Goal: Navigation & Orientation: Find specific page/section

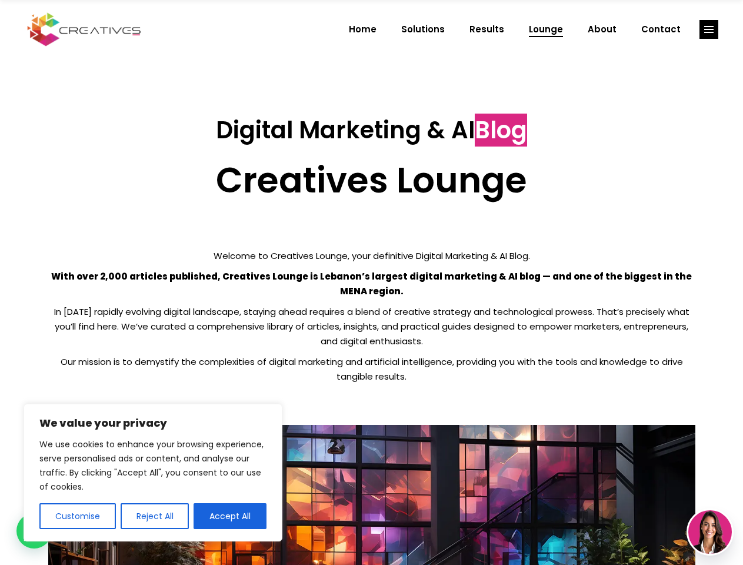
click at [371, 283] on p "With over 2,000 articles published, Creatives Lounge is Lebanon’s largest digit…" at bounding box center [371, 283] width 647 height 29
click at [77, 516] on button "Customise" at bounding box center [77, 516] width 77 height 26
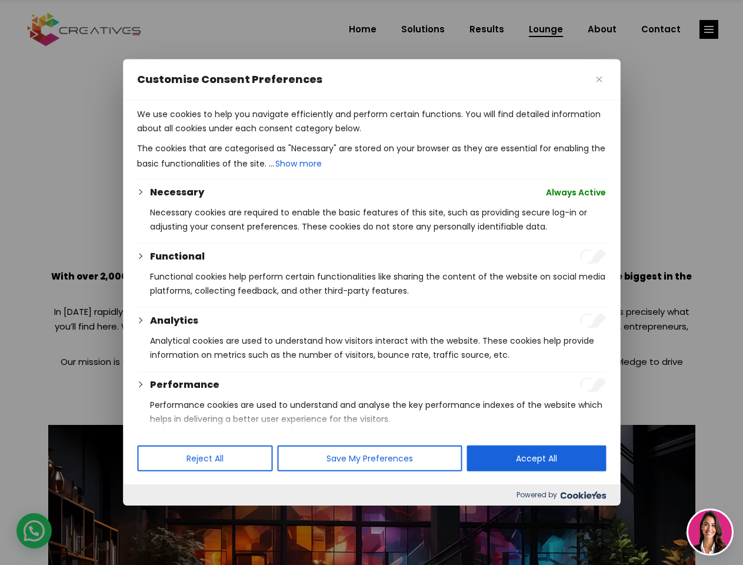
click at [154, 516] on div at bounding box center [371, 282] width 743 height 565
click at [230, 135] on p "We use cookies to help you navigate efficiently and perform certain functions. …" at bounding box center [371, 121] width 469 height 28
click at [709, 29] on div at bounding box center [371, 282] width 743 height 565
click at [710, 532] on img at bounding box center [711, 532] width 44 height 44
